Goal: Task Accomplishment & Management: Manage account settings

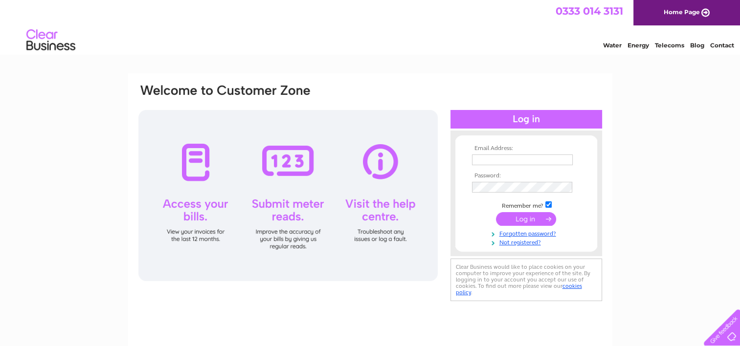
type input "[PERSON_NAME][EMAIL_ADDRESS][PERSON_NAME][DOMAIN_NAME]"
click at [513, 217] on input "submit" at bounding box center [526, 219] width 60 height 14
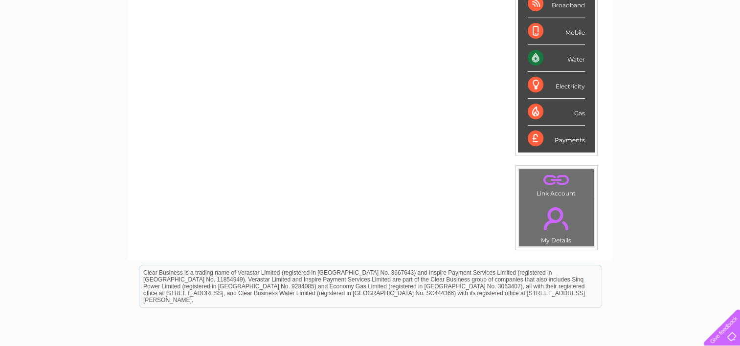
scroll to position [49, 0]
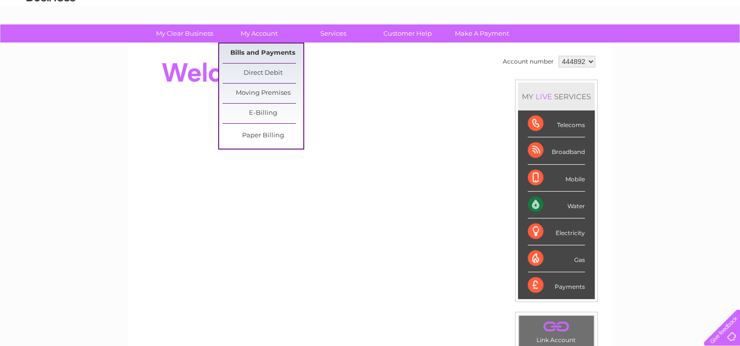
click at [264, 52] on link "Bills and Payments" at bounding box center [263, 54] width 81 height 20
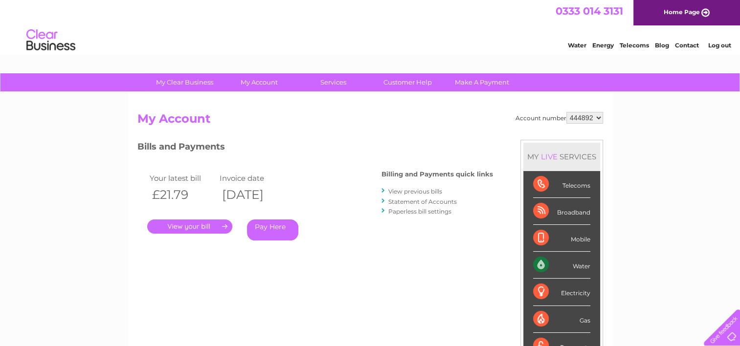
click at [192, 222] on link "." at bounding box center [189, 227] width 85 height 14
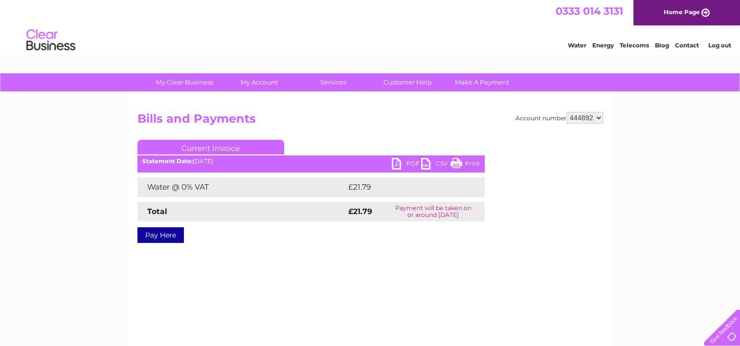
click at [409, 162] on link "PDF" at bounding box center [406, 165] width 29 height 14
